Goal: Task Accomplishment & Management: Complete application form

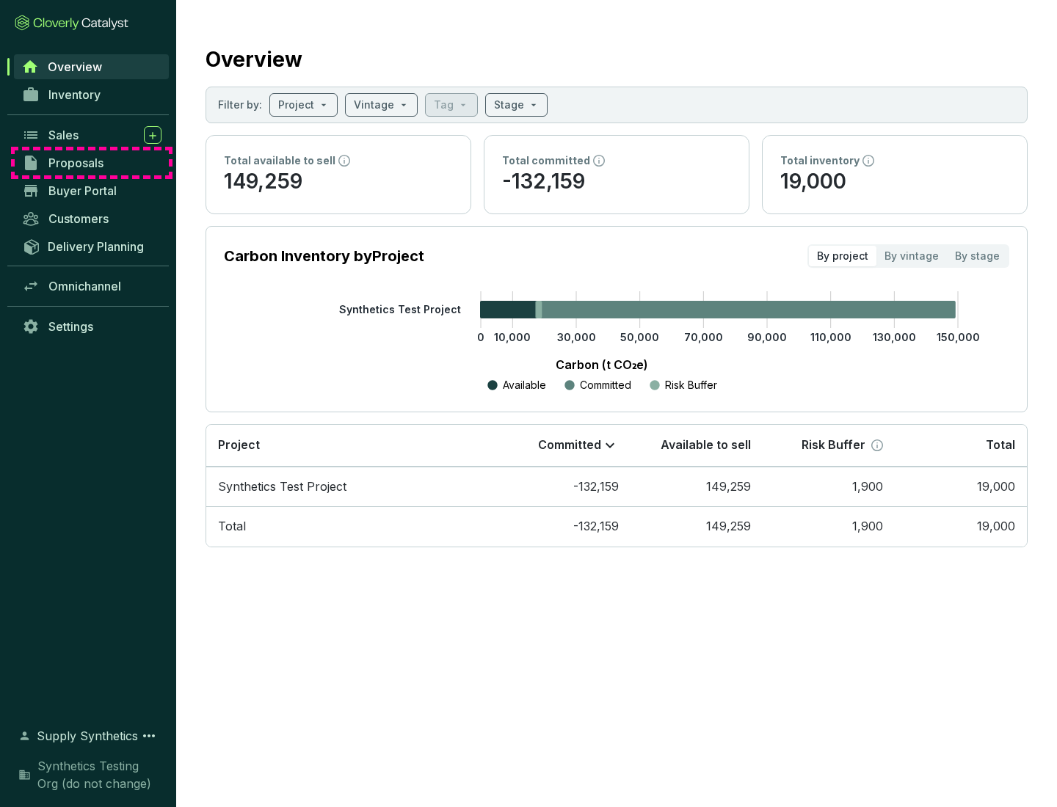
click at [92, 163] on span "Proposals" at bounding box center [75, 163] width 55 height 15
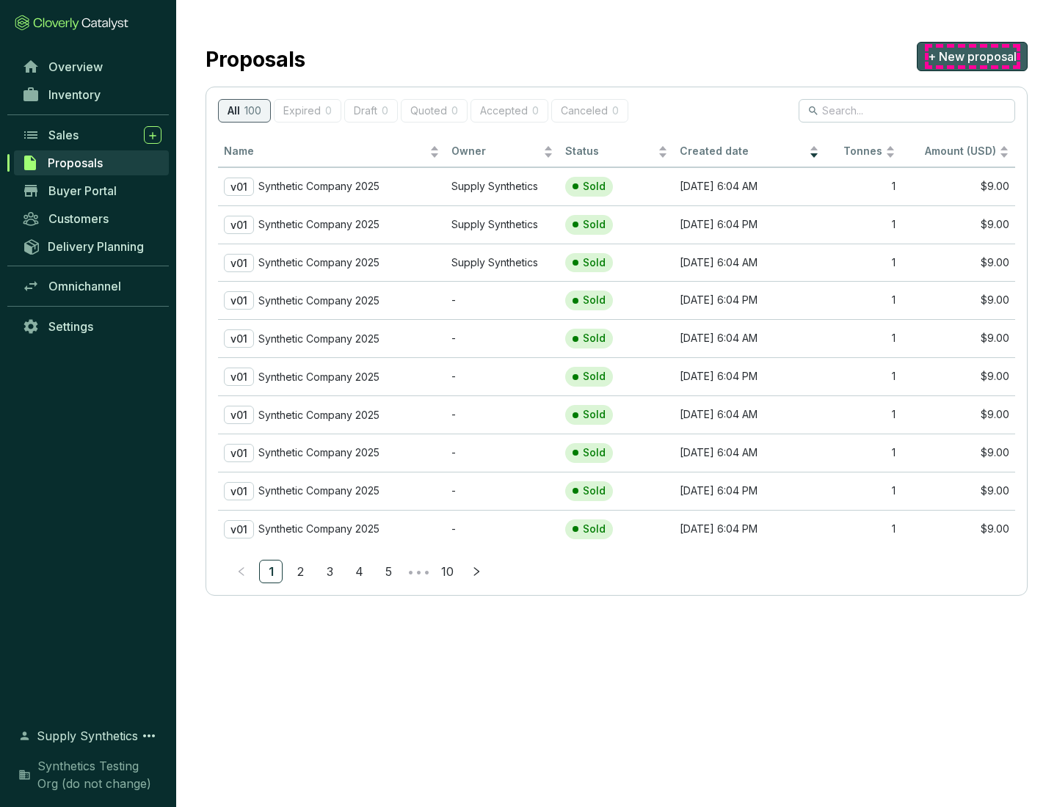
click at [972, 57] on span "+ New proposal" at bounding box center [972, 57] width 89 height 18
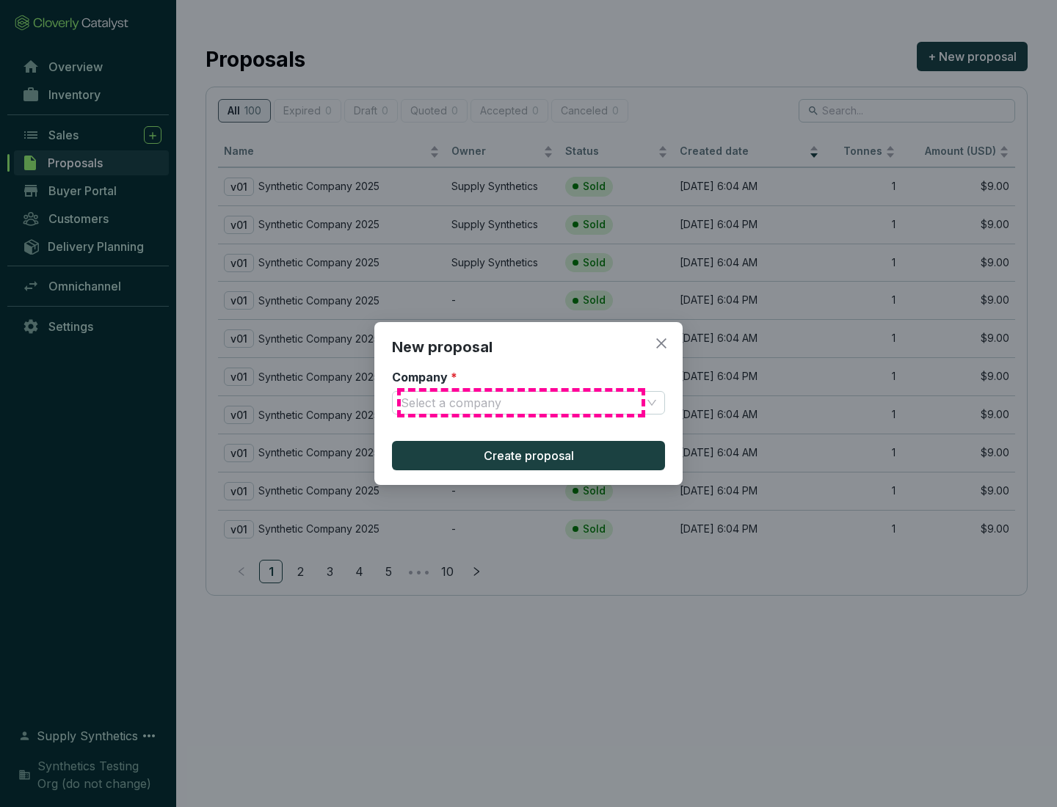
click at [521, 403] on input "Company *" at bounding box center [521, 403] width 241 height 22
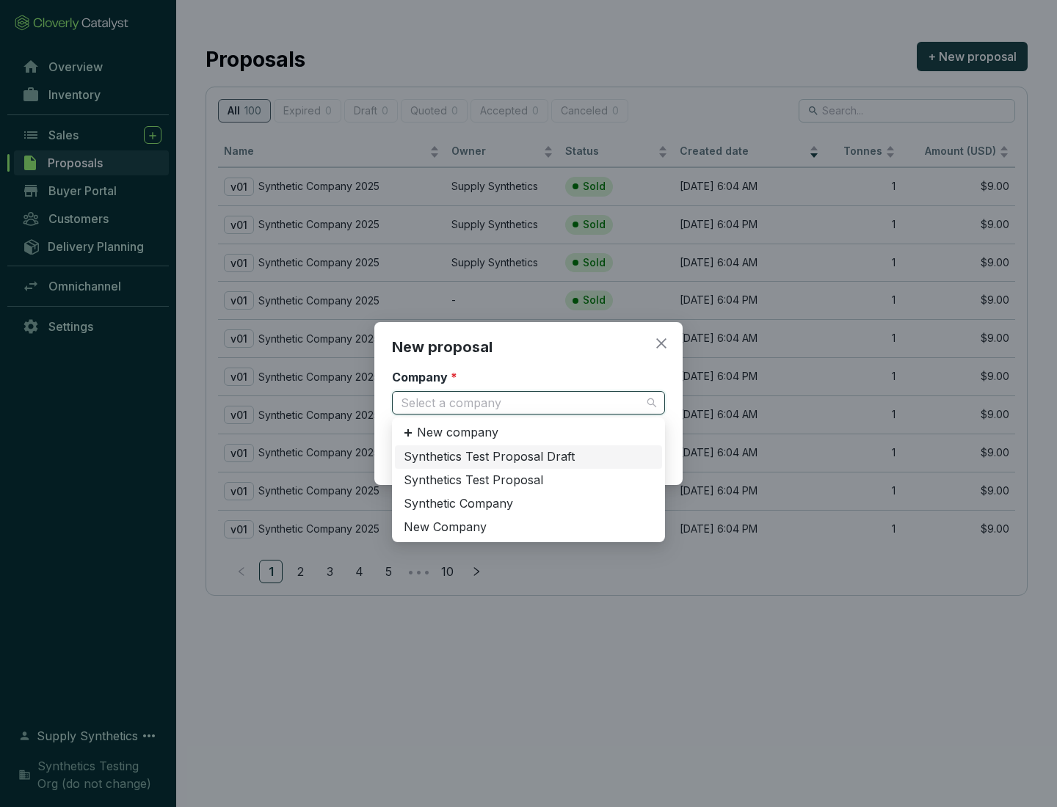
click at [528, 503] on div "Synthetic Company" at bounding box center [529, 504] width 250 height 16
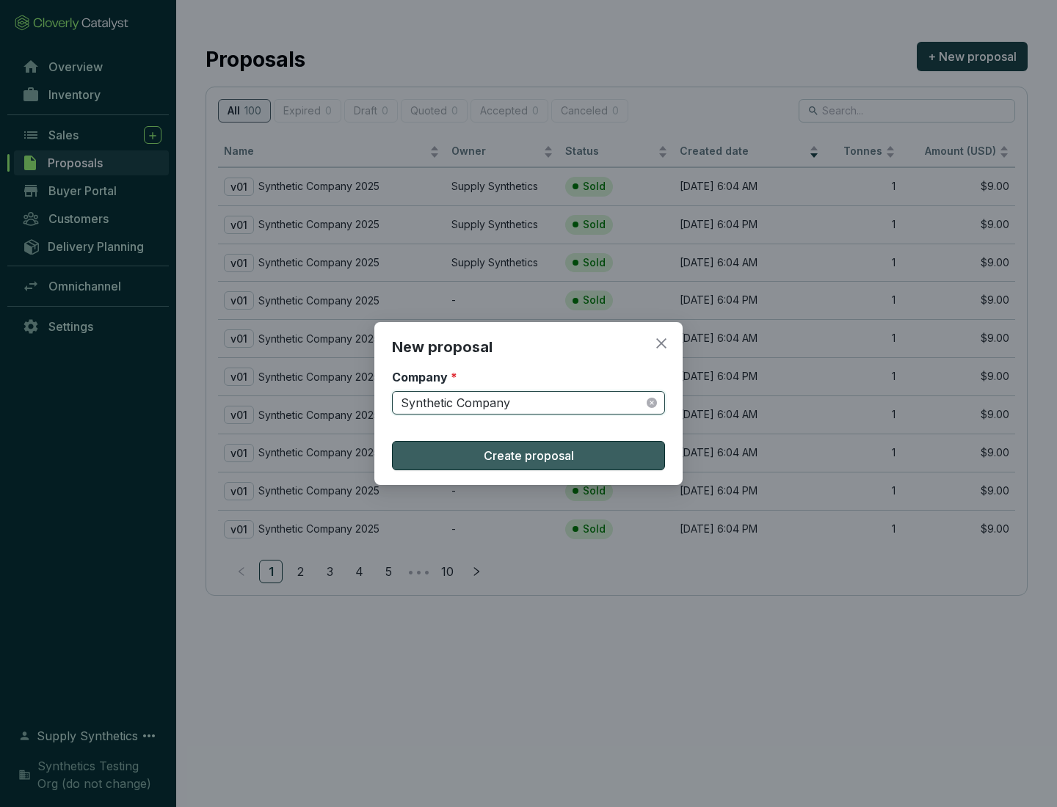
click at [528, 456] on span "Create proposal" at bounding box center [529, 456] width 90 height 18
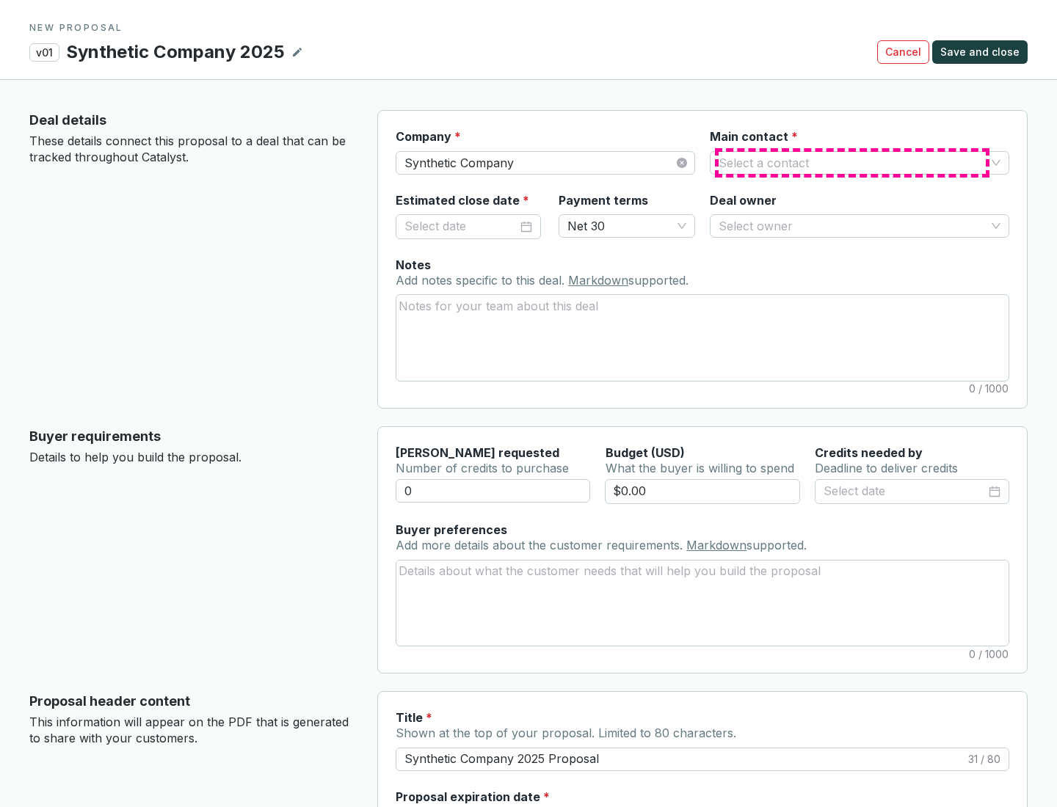
click at [852, 162] on input "Main contact *" at bounding box center [851, 163] width 267 height 22
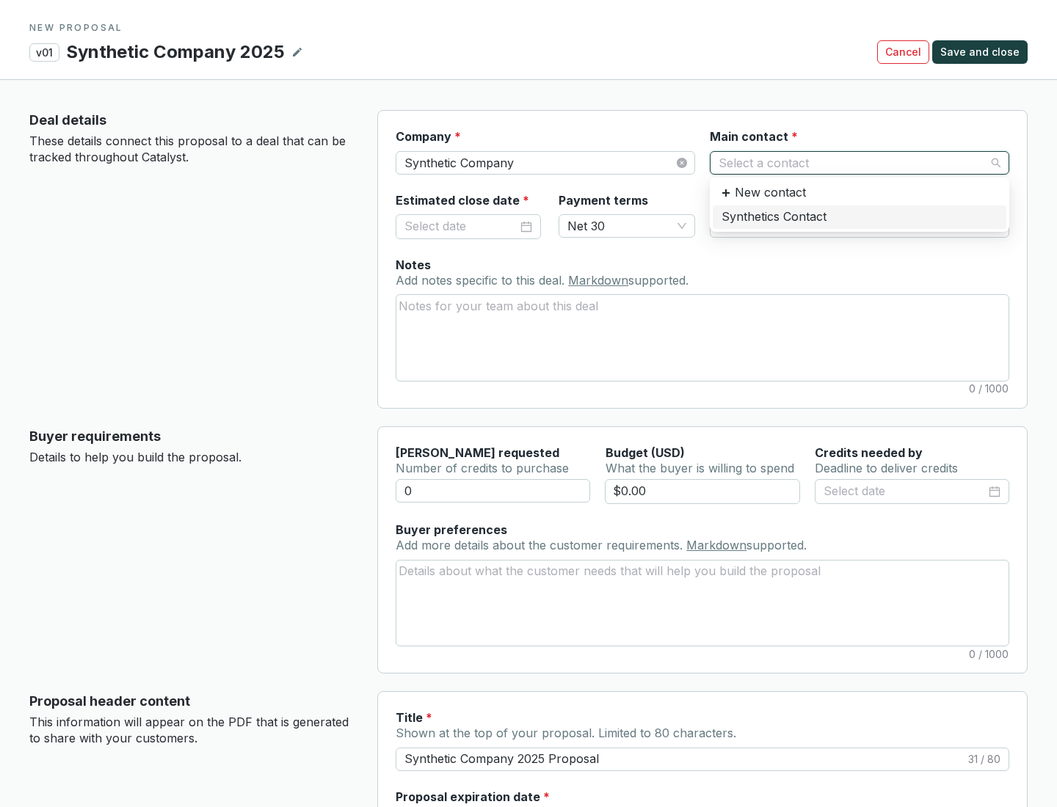
click at [859, 216] on div "Synthetics Contact" at bounding box center [859, 217] width 276 height 16
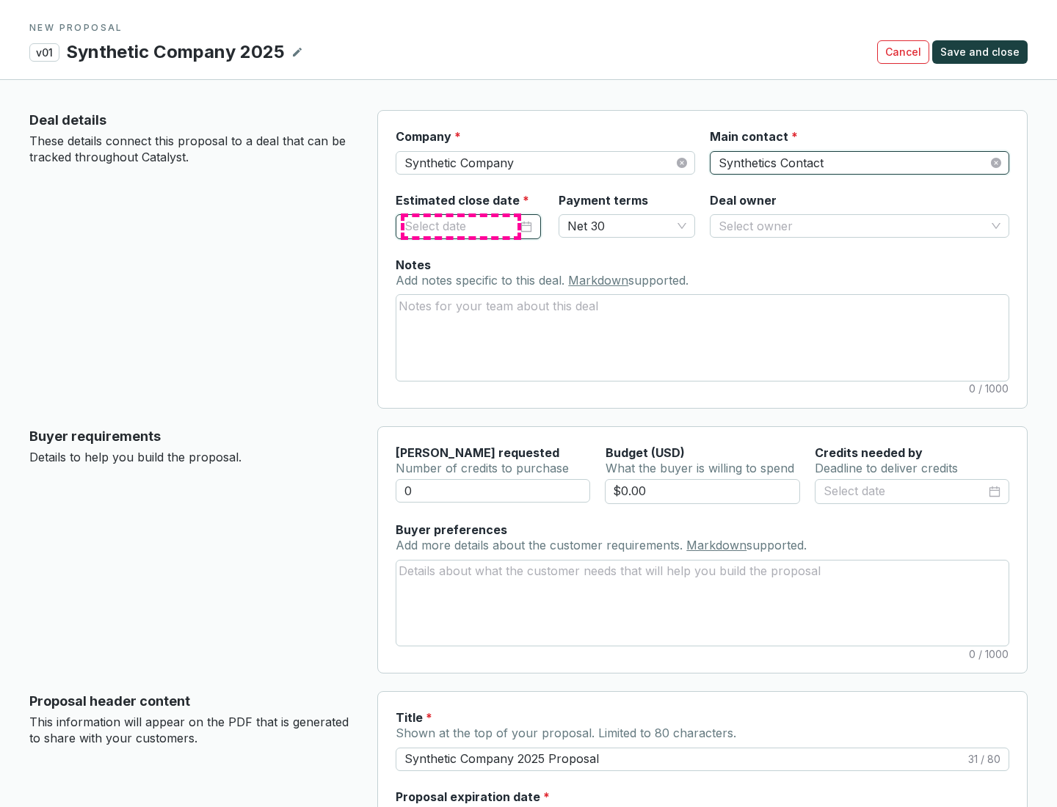
click at [461, 226] on input "Estimated close date *" at bounding box center [460, 226] width 113 height 19
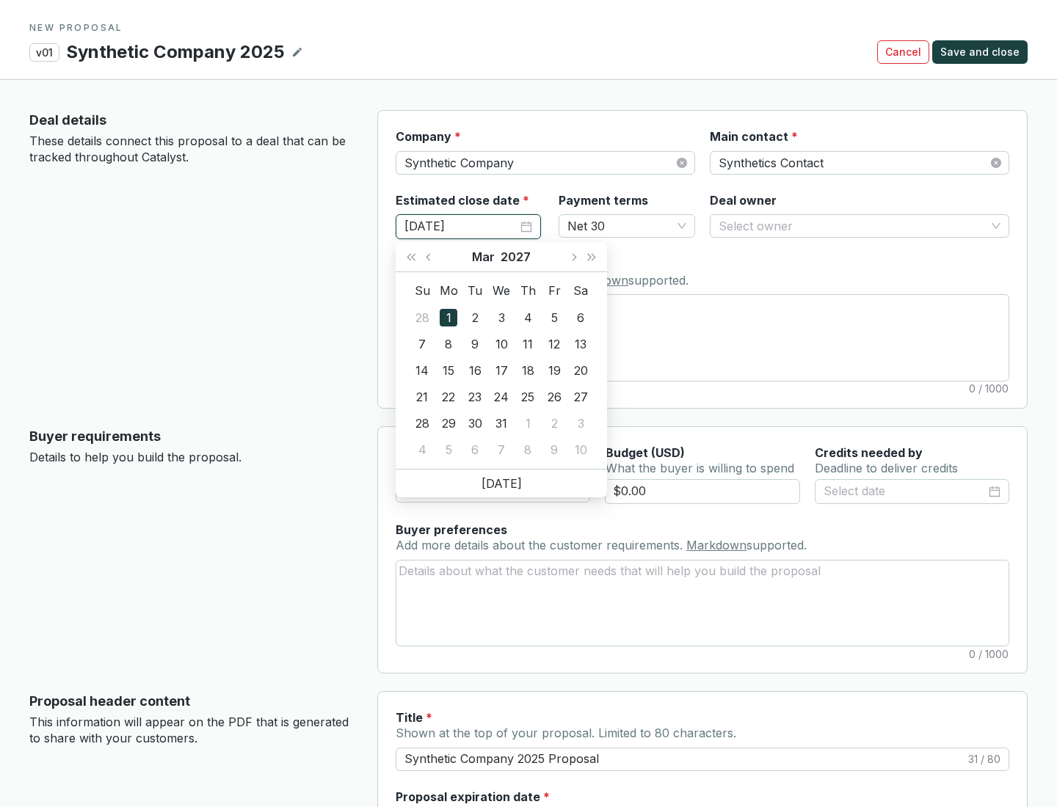
type input "[DATE]"
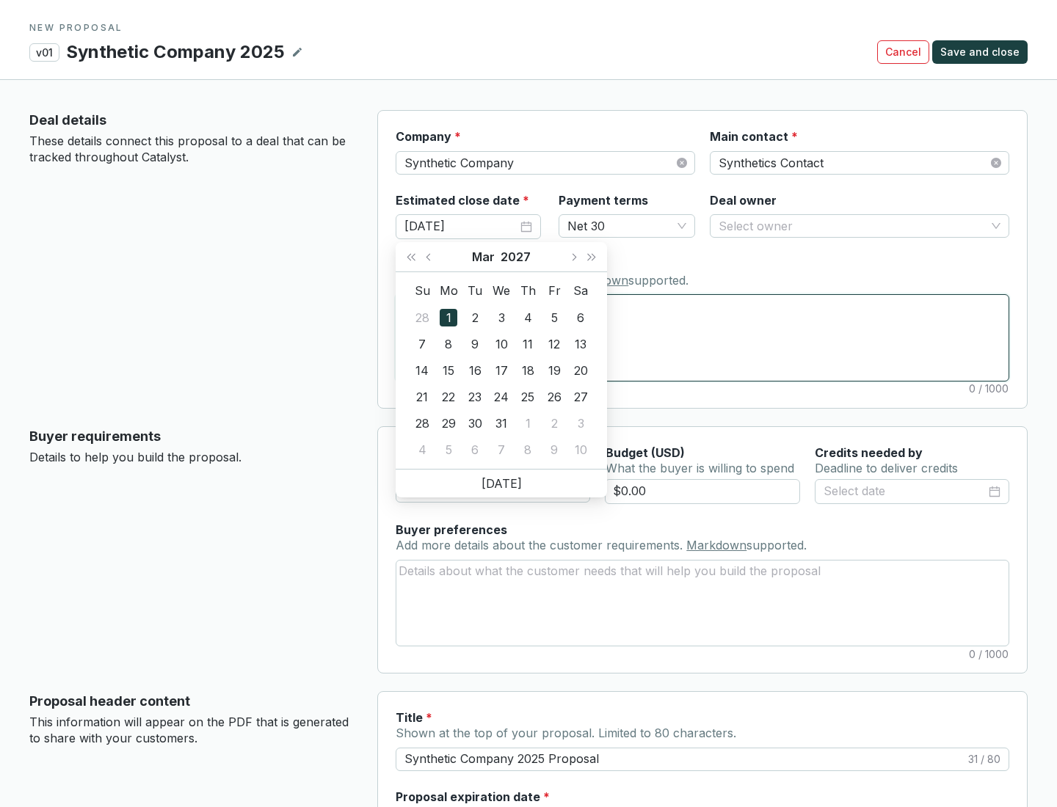
click at [702, 338] on textarea "Notes Add notes specific to this deal. Markdown supported." at bounding box center [702, 337] width 612 height 85
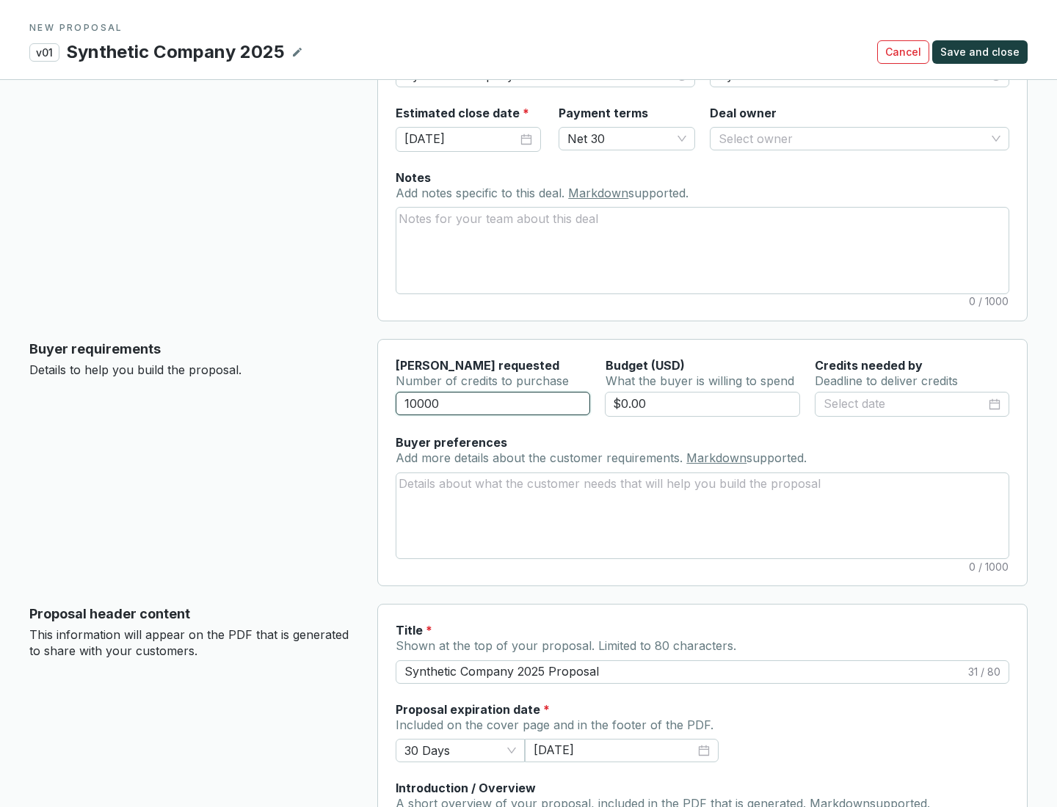
scroll to position [88, 0]
type input "10000"
type input "$0.00"
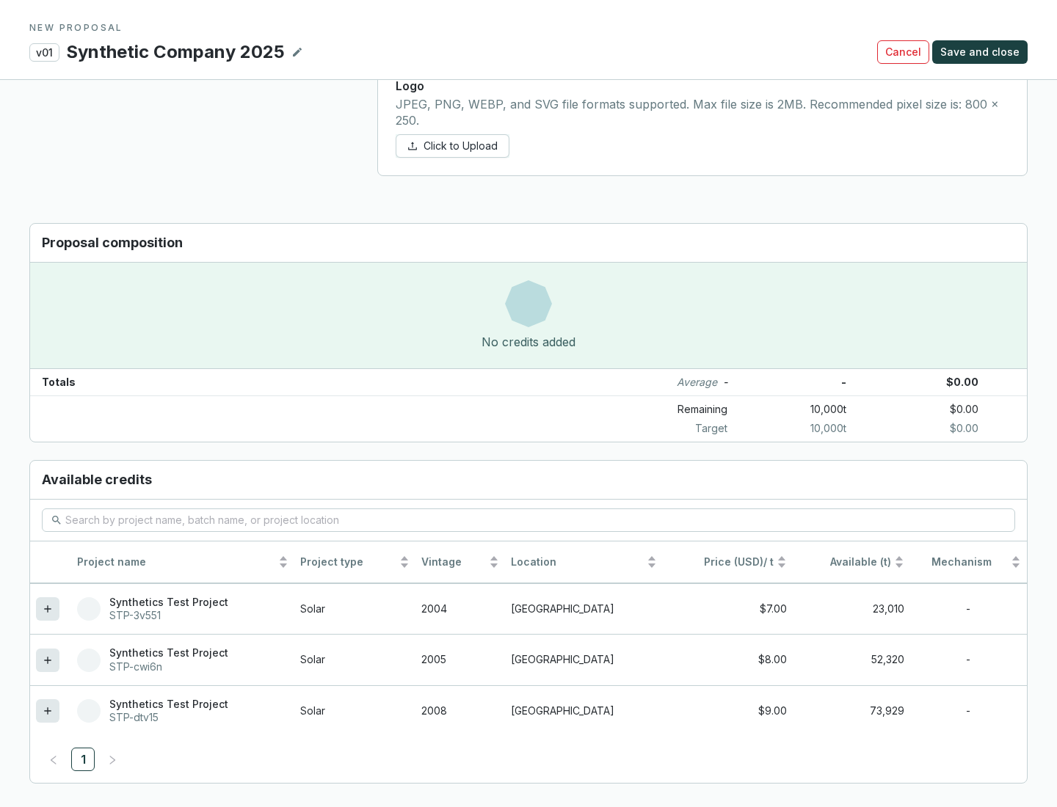
click at [48, 711] on icon at bounding box center [47, 710] width 7 height 7
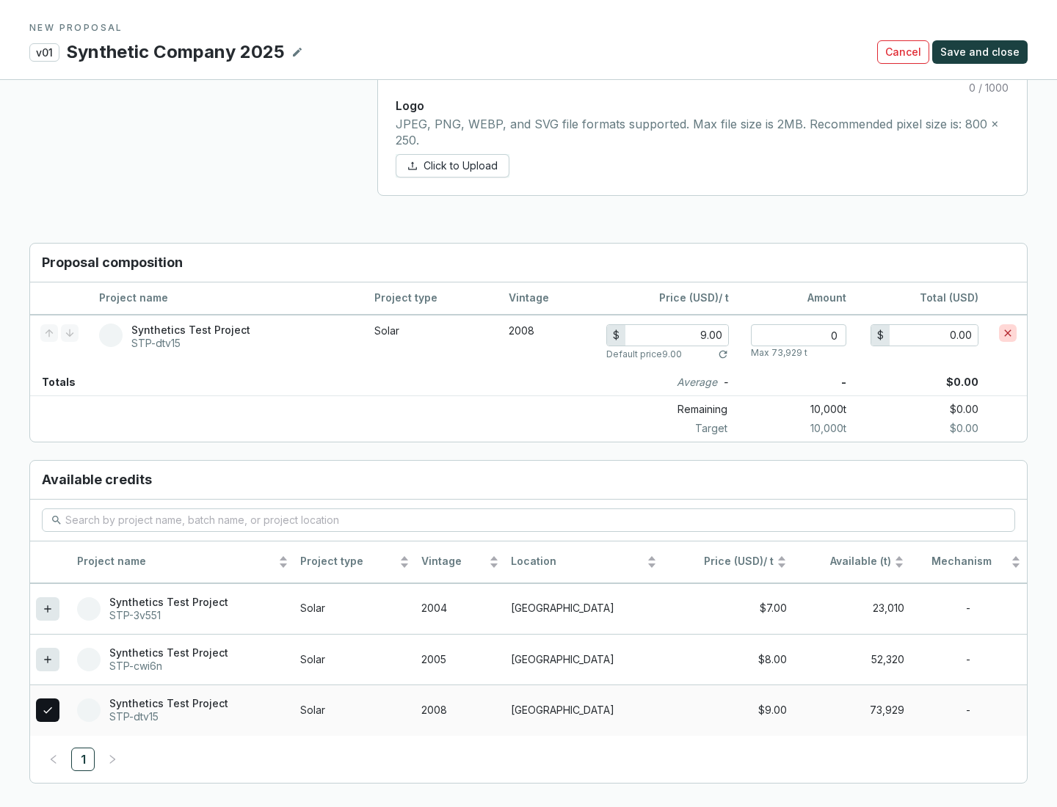
scroll to position [844, 0]
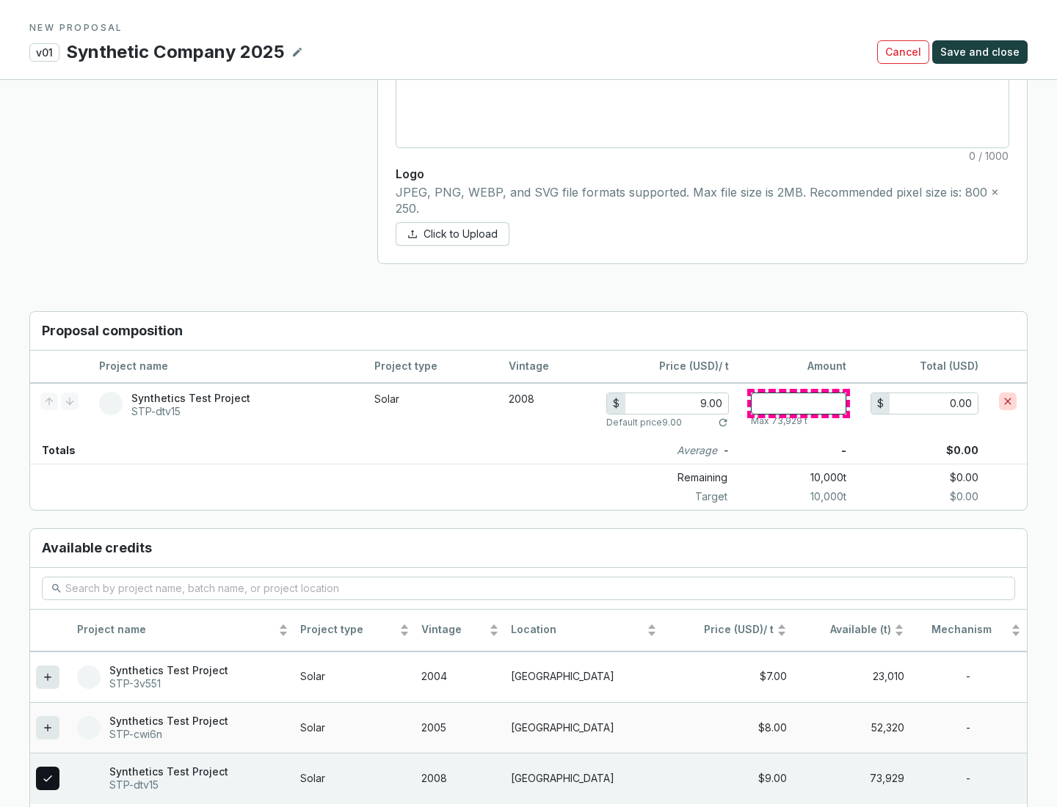
type input "1"
type input "9.00"
type input "1"
click at [982, 52] on span "Save and close" at bounding box center [979, 52] width 79 height 15
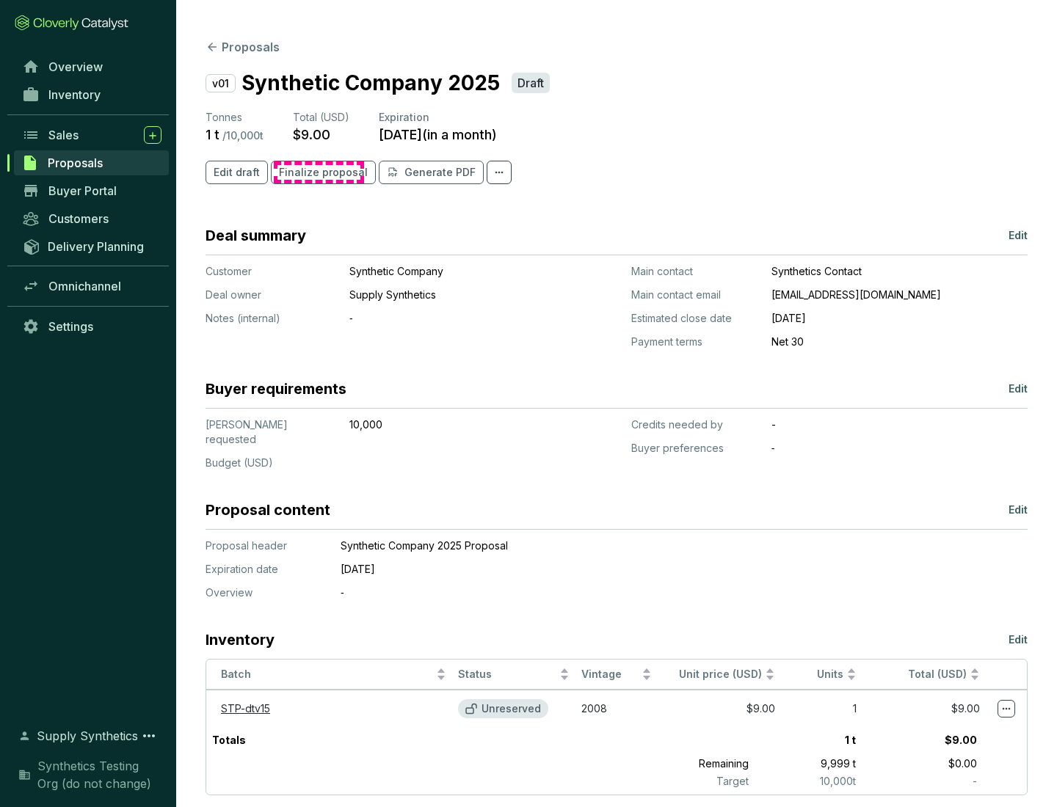
click at [318, 172] on span "Finalize proposal" at bounding box center [323, 172] width 89 height 15
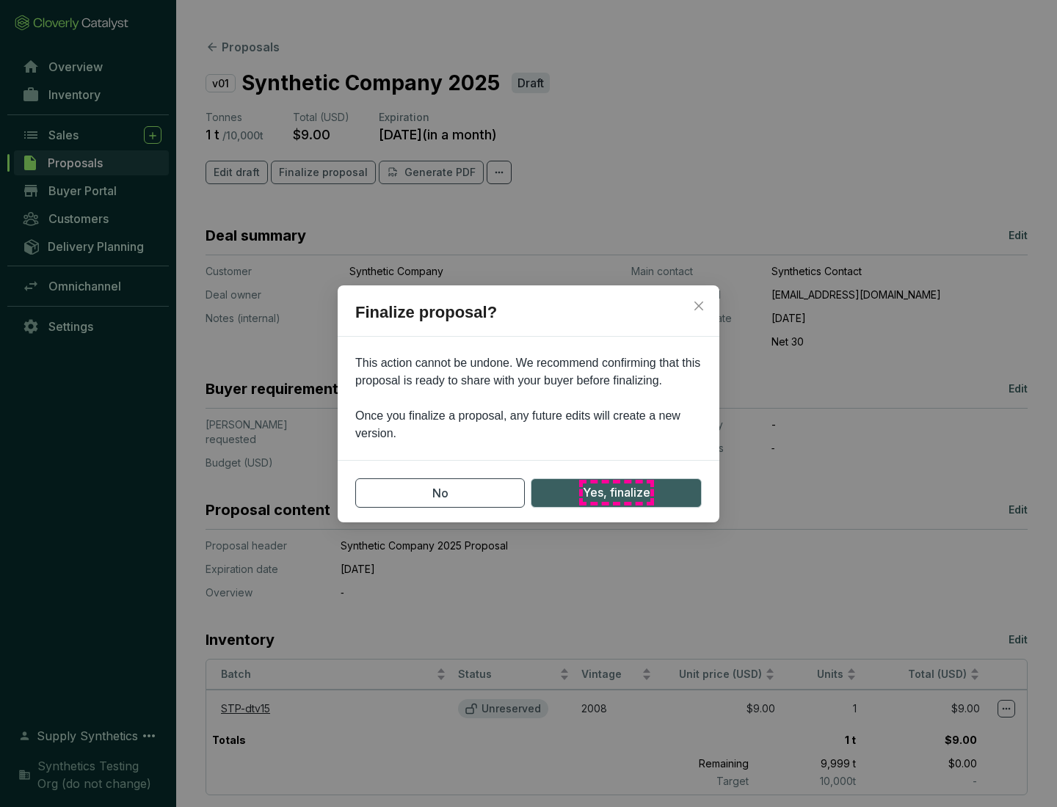
click at [616, 492] on span "Yes, finalize" at bounding box center [617, 493] width 68 height 18
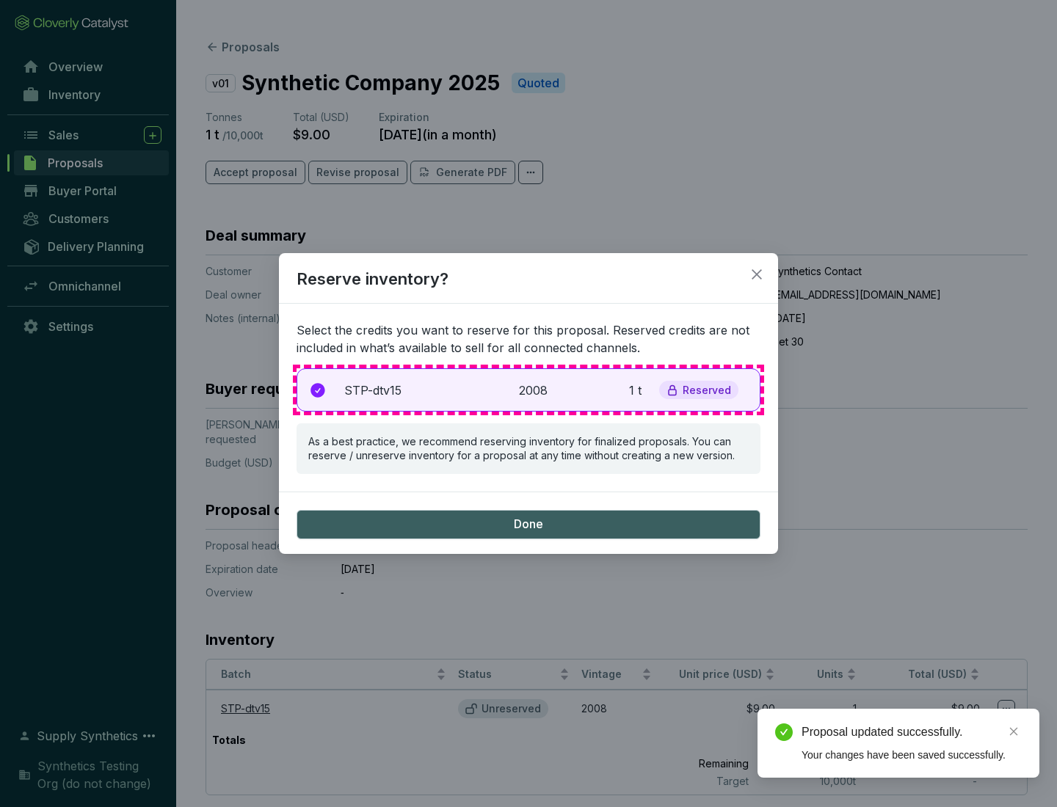
click at [528, 390] on p "2008" at bounding box center [535, 391] width 32 height 18
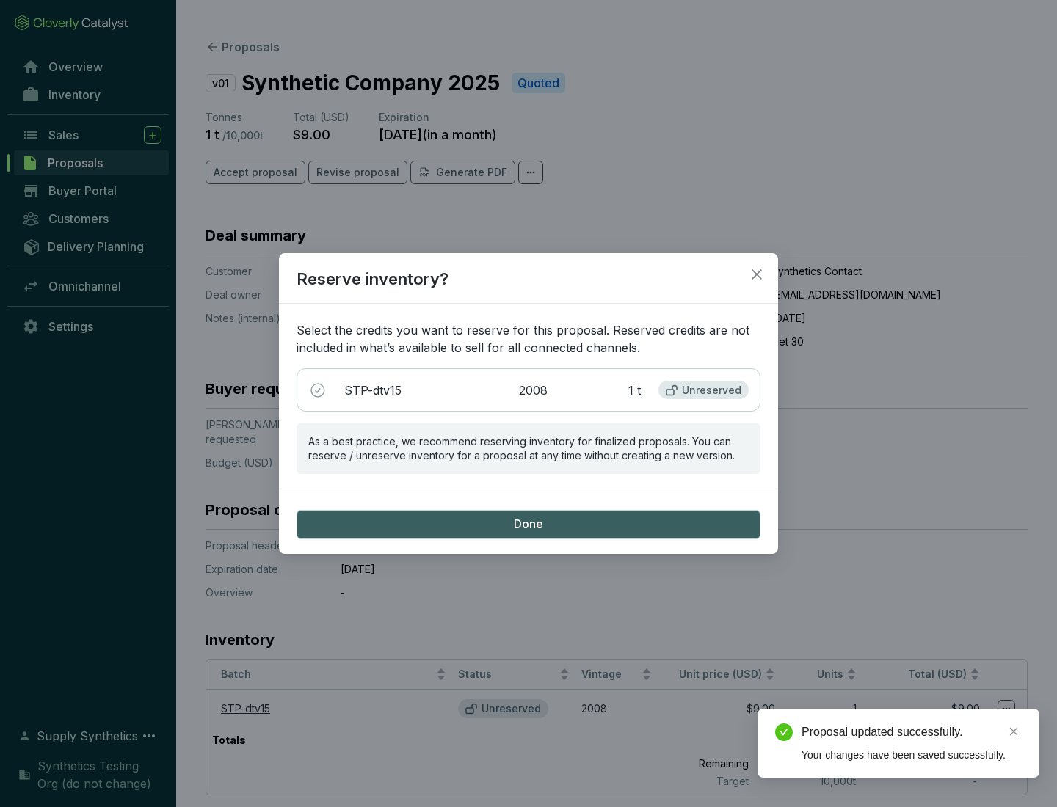
click at [528, 524] on span "Done" at bounding box center [528, 525] width 29 height 16
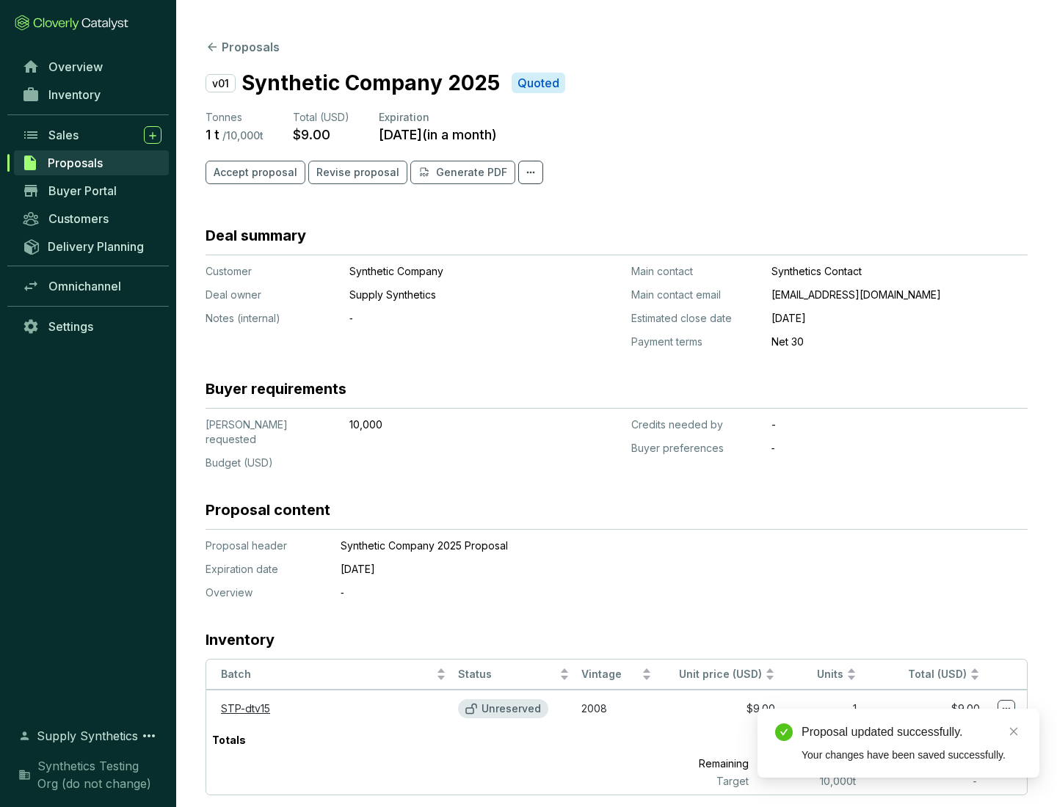
click at [911, 732] on div "Proposal updated successfully." at bounding box center [911, 733] width 220 height 18
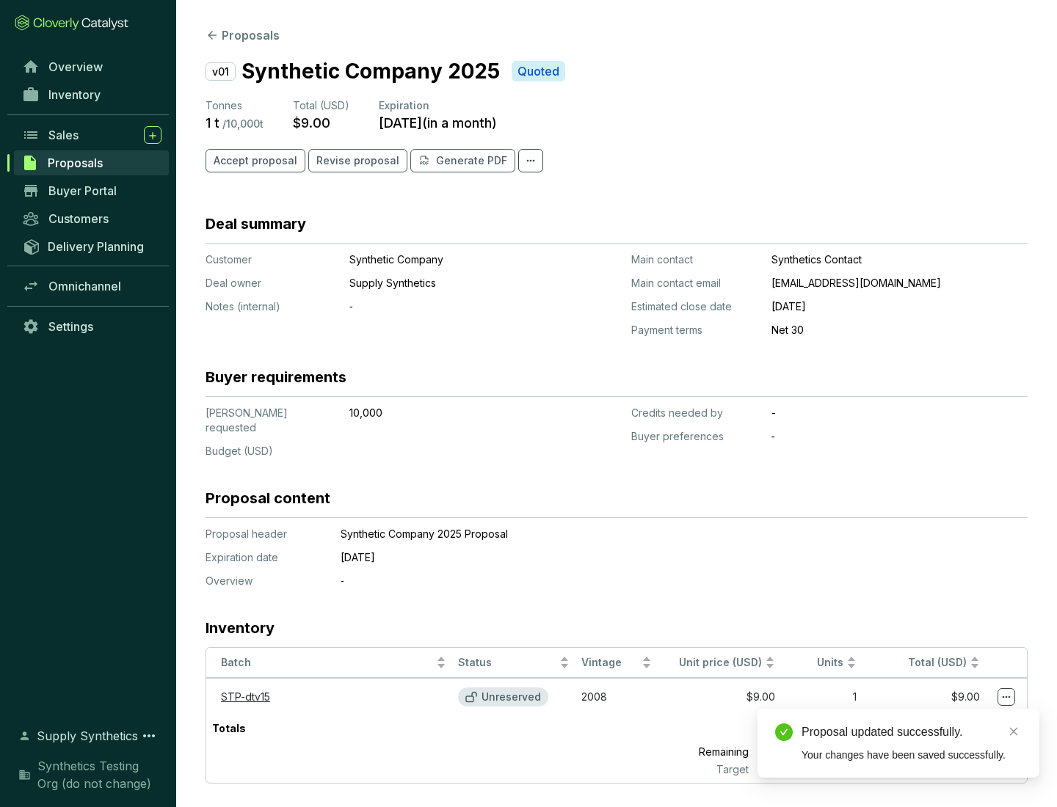
click at [1006, 696] on icon at bounding box center [1006, 697] width 8 height 2
click at [961, 715] on div "Proposal updated successfully. Your changes have been saved successfully." at bounding box center [898, 743] width 282 height 69
click at [911, 732] on div "Proposal updated successfully." at bounding box center [911, 733] width 220 height 18
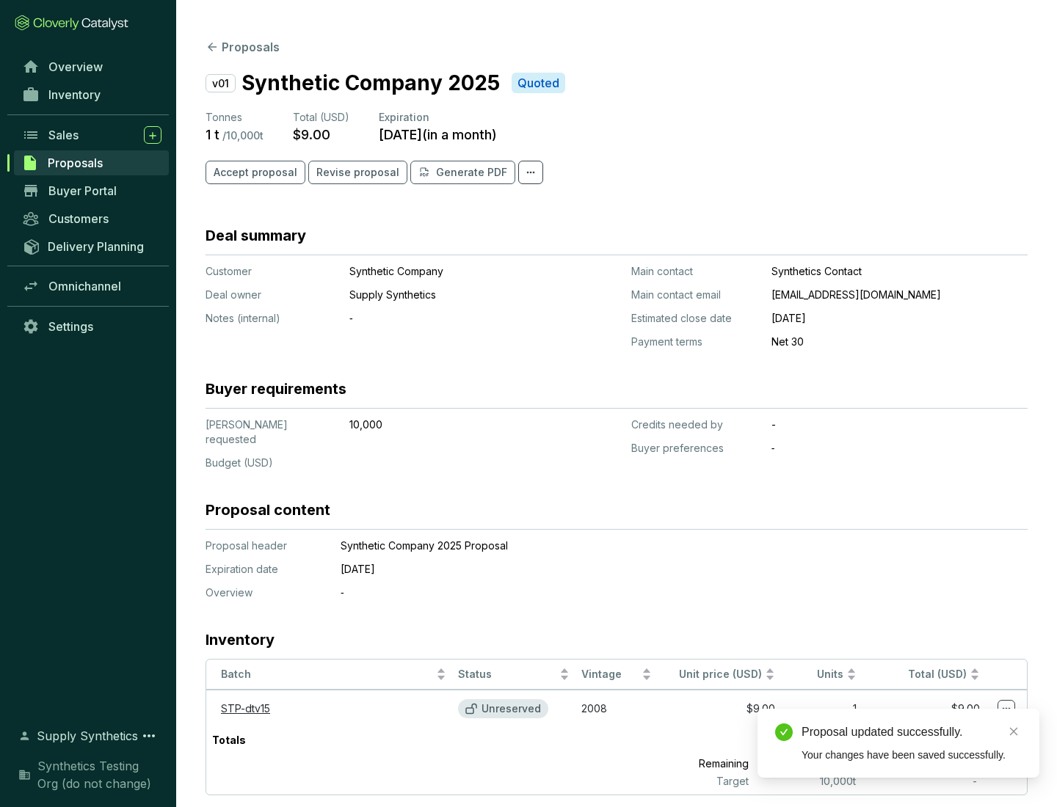
click at [253, 172] on span "Accept proposal" at bounding box center [256, 172] width 84 height 15
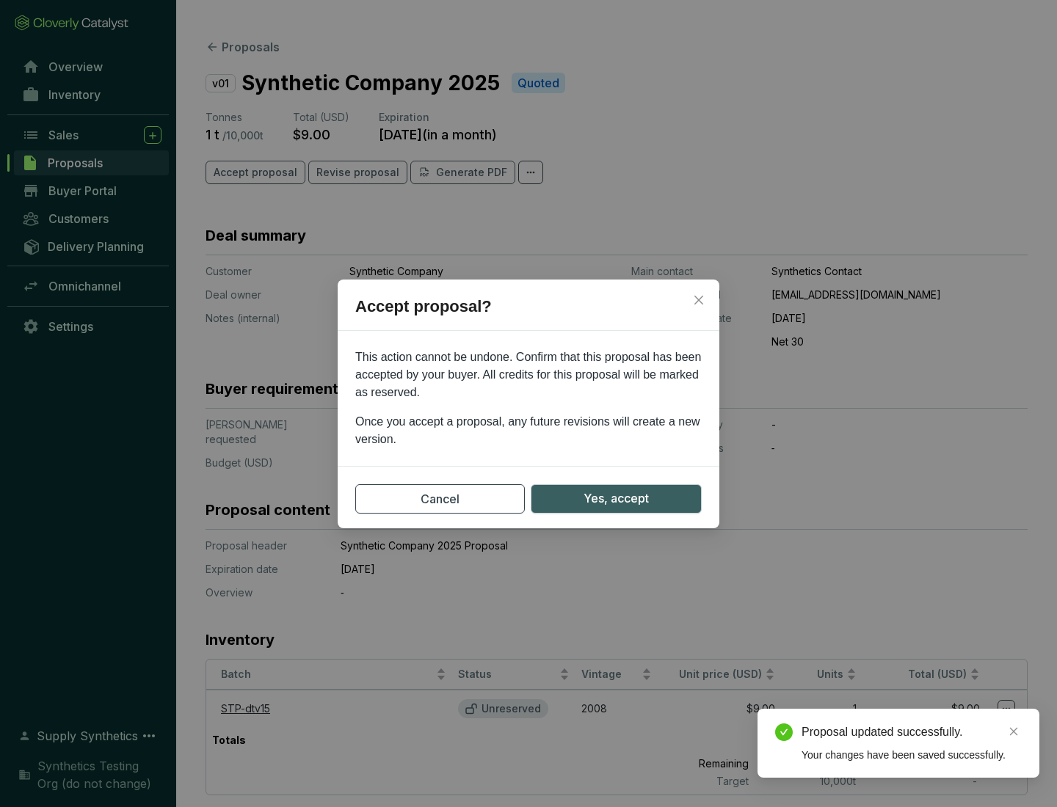
click at [616, 498] on span "Yes, accept" at bounding box center [615, 498] width 65 height 18
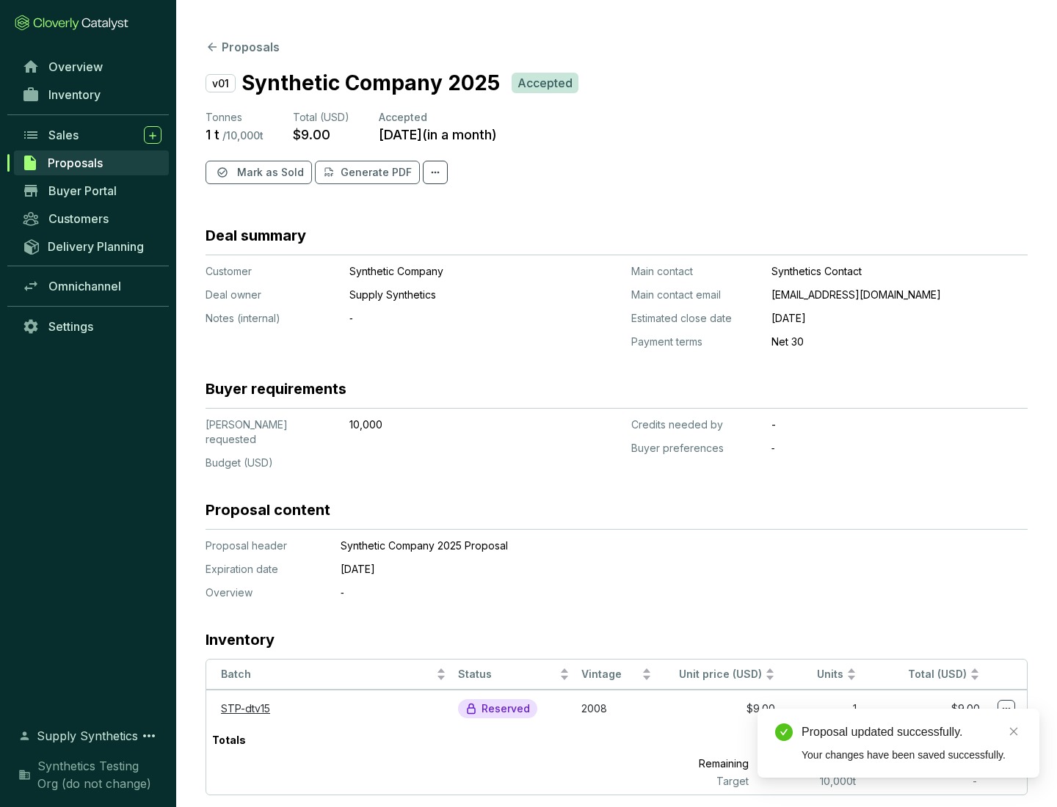
click at [269, 172] on span "Mark as Sold" at bounding box center [270, 172] width 67 height 15
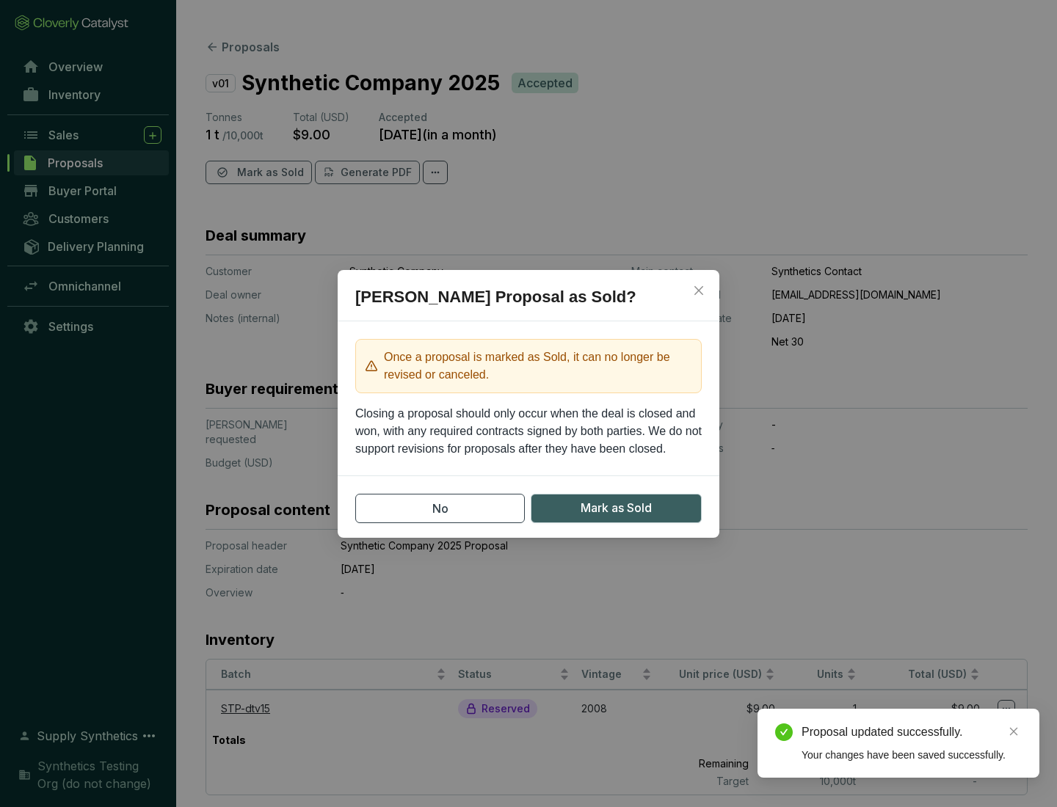
click at [616, 508] on span "Mark as Sold" at bounding box center [615, 508] width 71 height 18
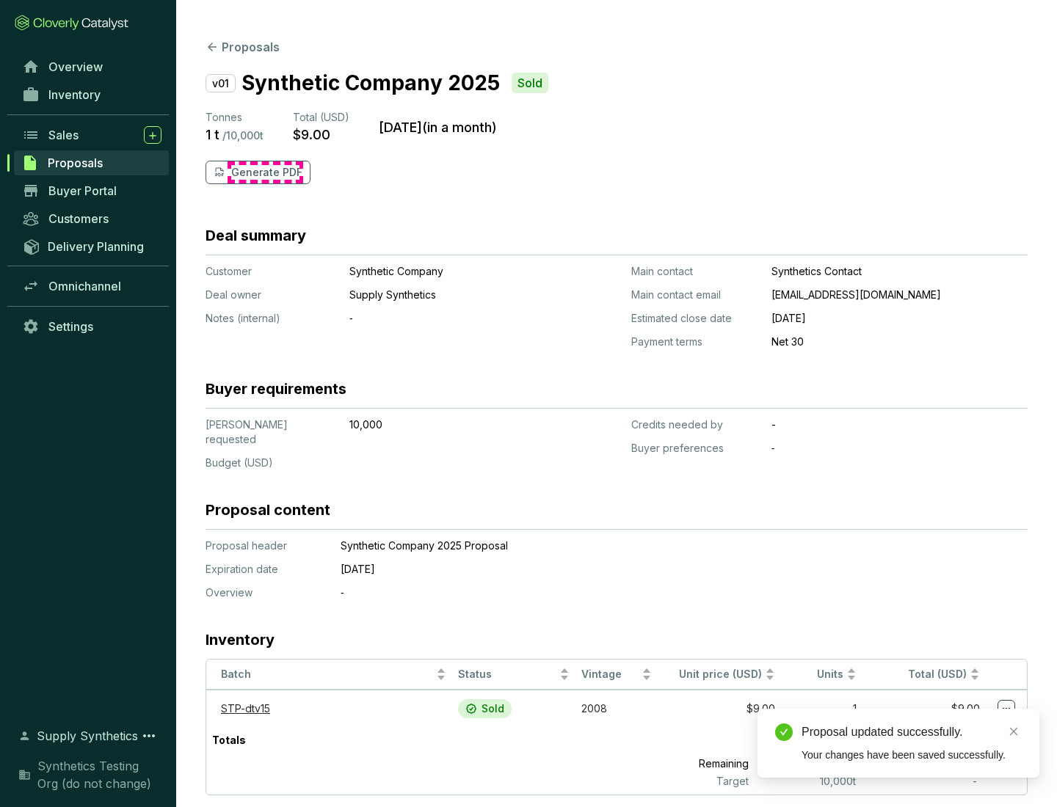
click at [265, 172] on p "Generate PDF" at bounding box center [266, 172] width 71 height 15
click at [911, 732] on div "Proposal updated successfully." at bounding box center [911, 733] width 220 height 18
